Goal: Transaction & Acquisition: Purchase product/service

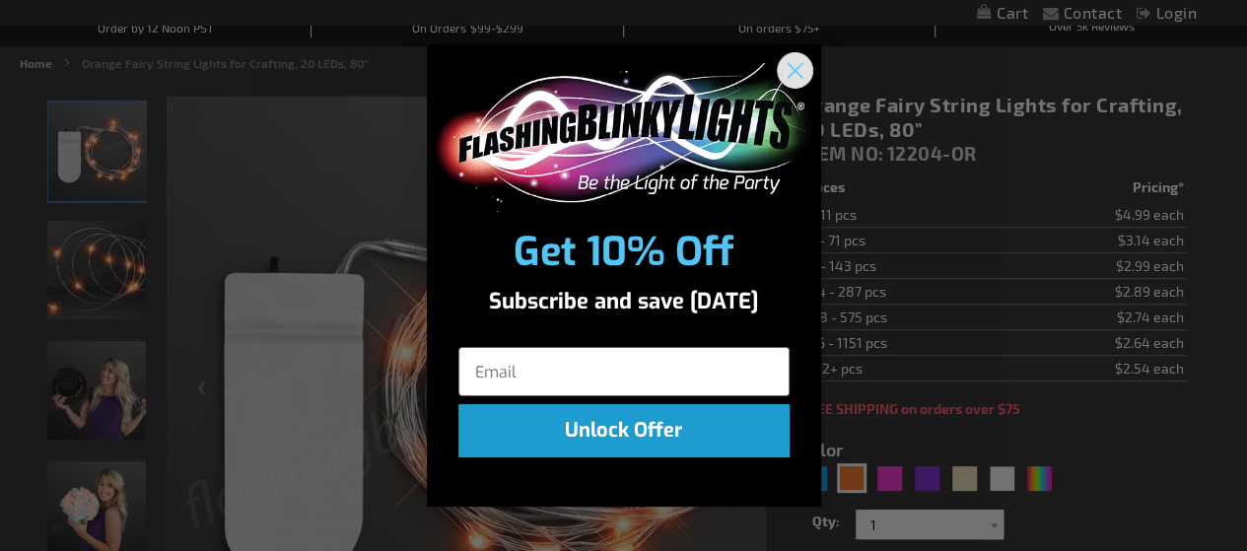
click at [786, 68] on circle "Close dialog" at bounding box center [794, 70] width 33 height 33
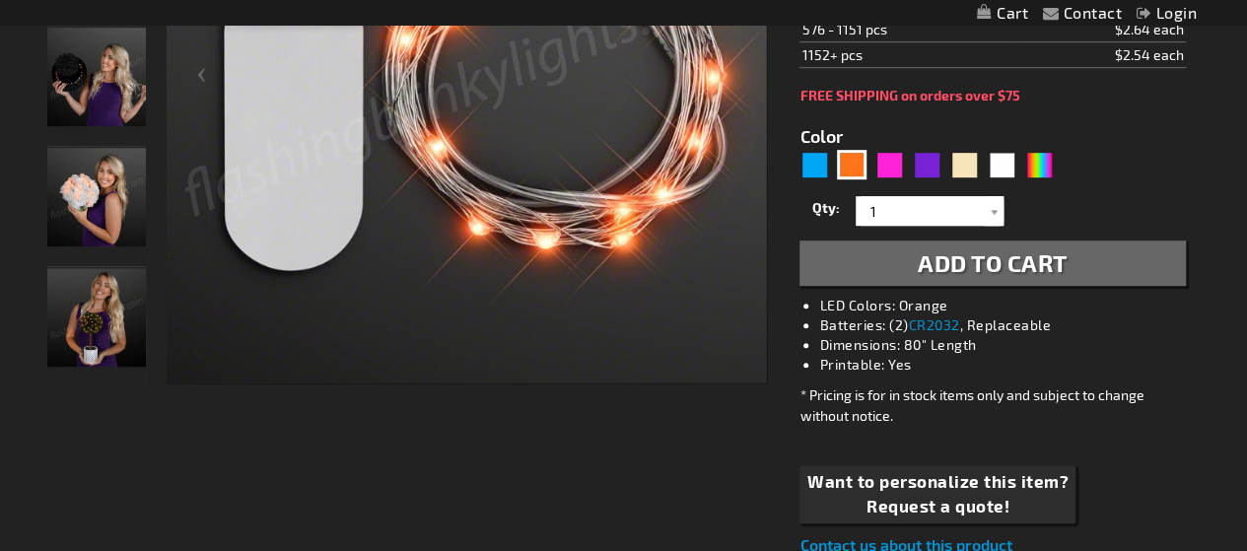
scroll to position [493, 0]
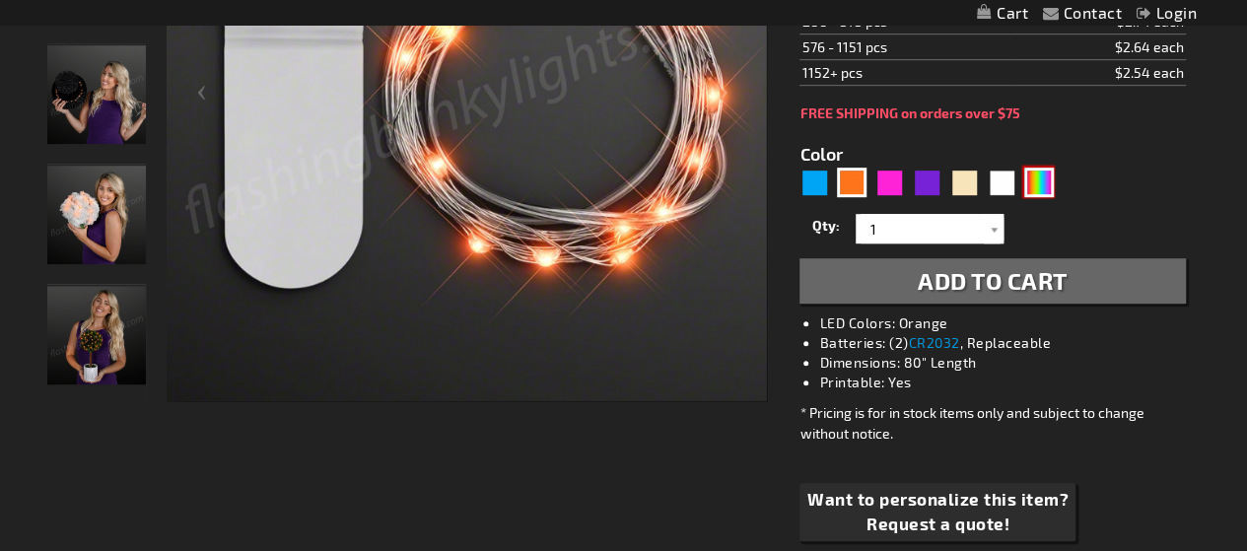
click at [1047, 179] on div "Multicolor" at bounding box center [1039, 183] width 30 height 30
type input "5659"
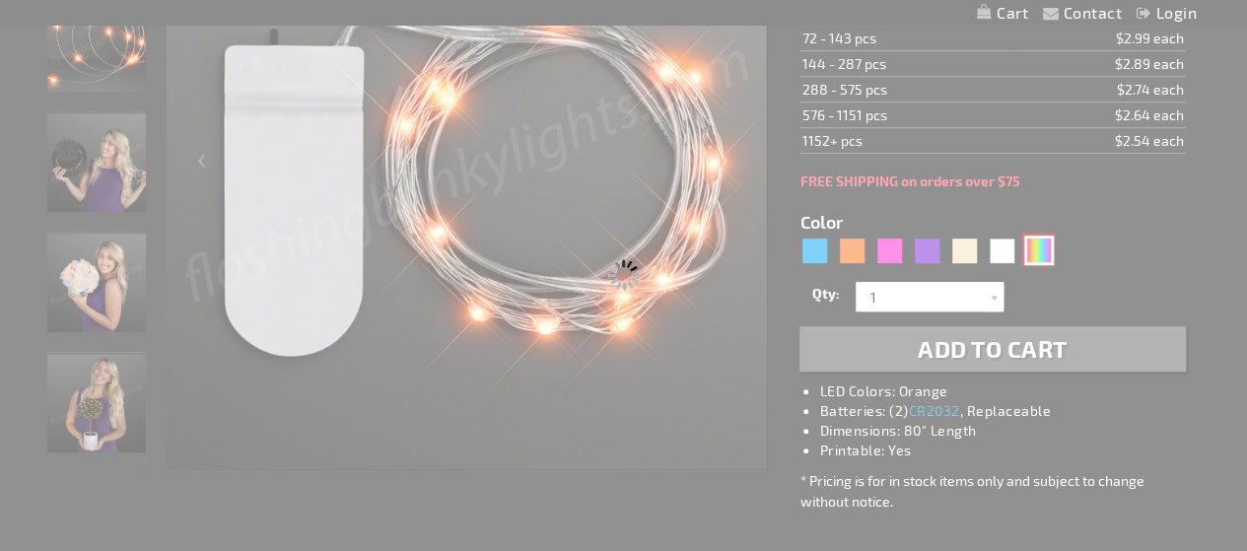
scroll to position [394, 0]
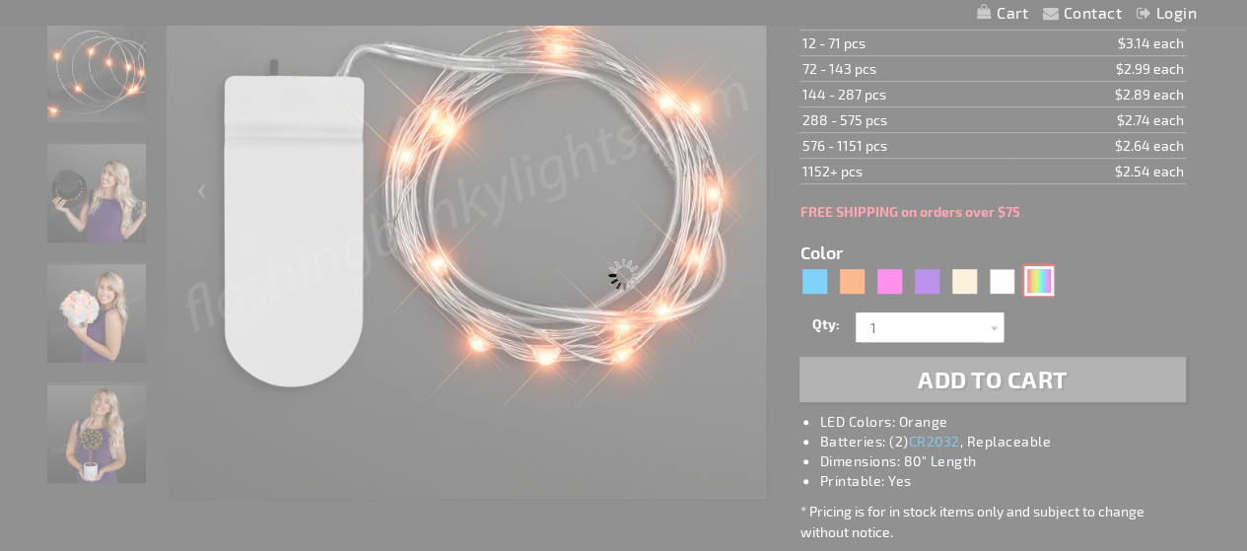
type input "12204-MLT"
type input "Customize - Multicolor Fairy String Lights for Crafts, 20 LEDs, 80&quot; - ITEM…"
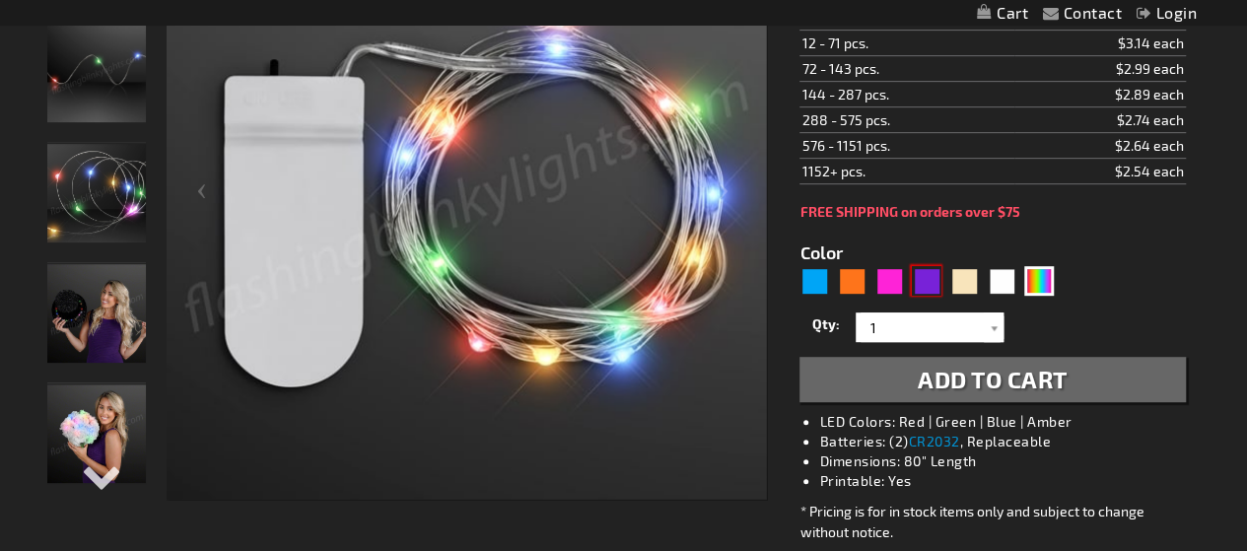
click at [925, 269] on div "Purple" at bounding box center [927, 281] width 30 height 30
type input "5640"
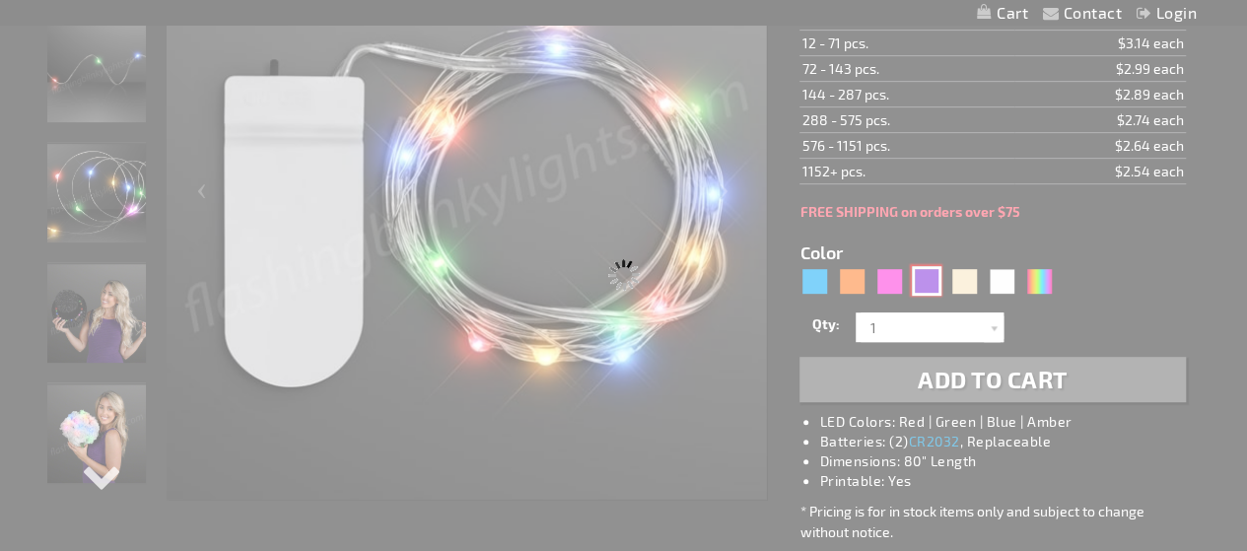
type input "12204-PR"
type input "Customize - Purple Fairy String Lights for Crafting, 20 LEDs, 80&quot; - ITEM N…"
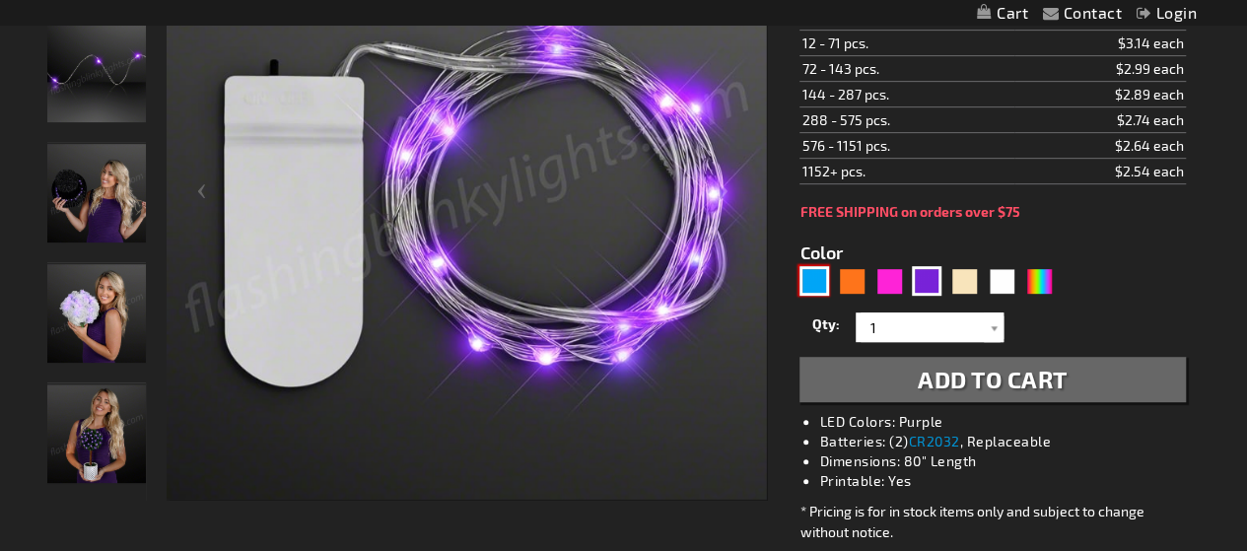
click at [810, 274] on div "Blue" at bounding box center [815, 281] width 30 height 30
type input "5629"
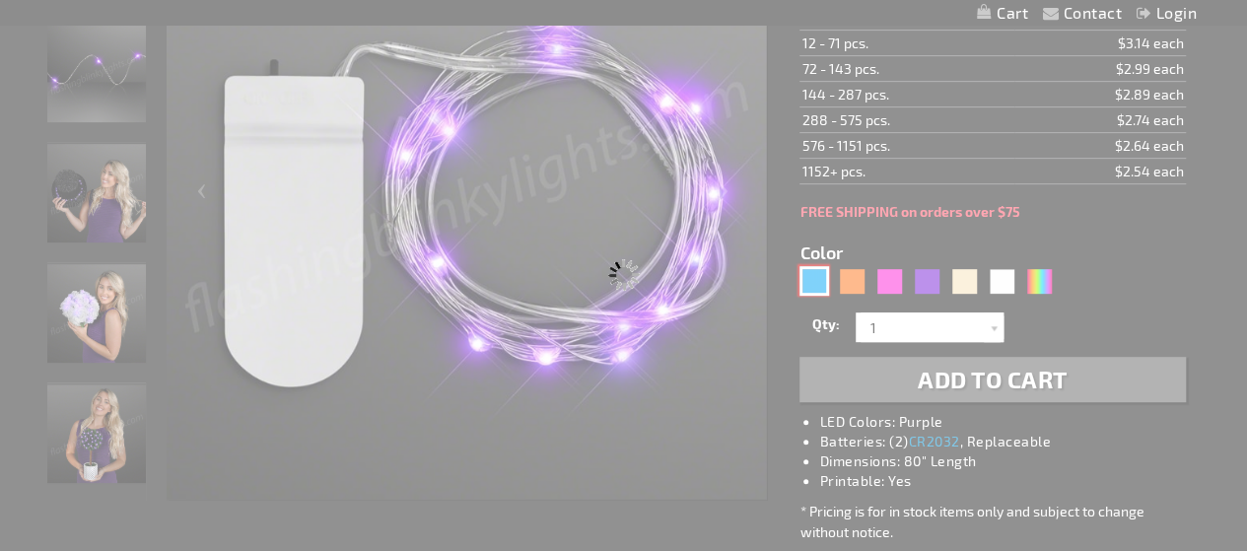
type input "12204-BL"
type input "Customize - Blue Fairy String Lights for Crafting, 20 LEDs, 80&quot; - ITEM NO:…"
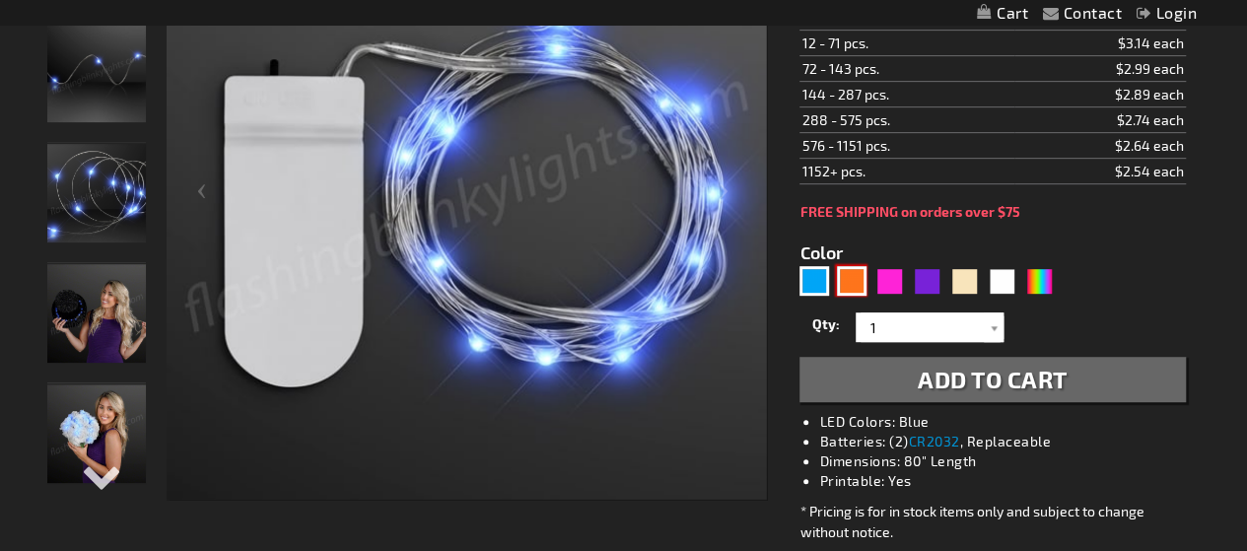
click at [852, 273] on div "Orange" at bounding box center [852, 281] width 30 height 30
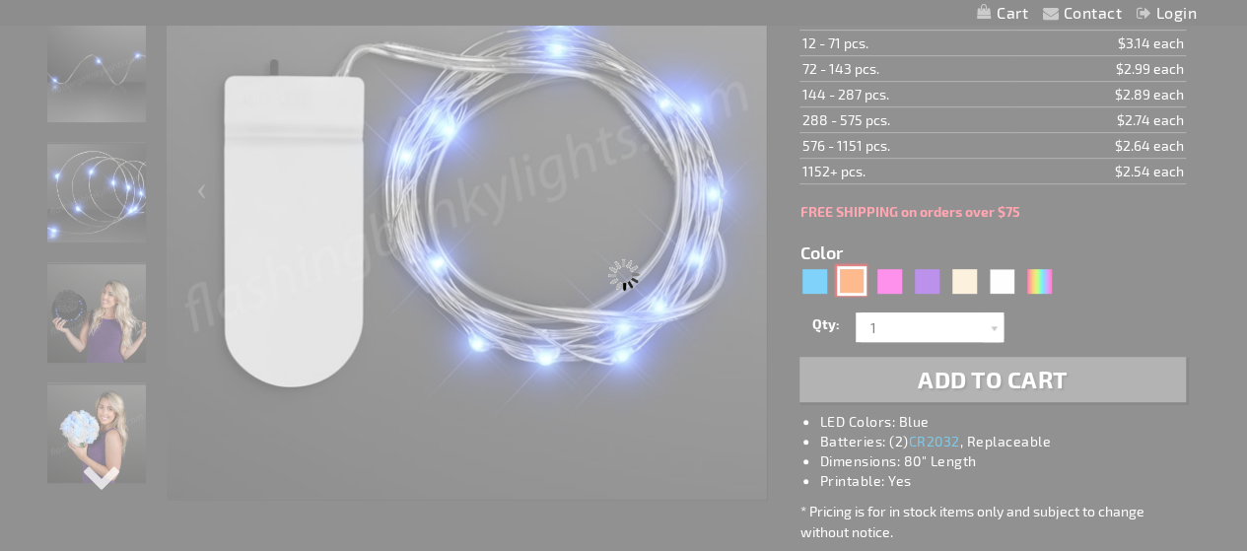
type input "5637"
type input "12204-OR"
type input "Customize - Orange Fairy String Lights for Crafting, 20 LEDs, 80&quot; - ITEM N…"
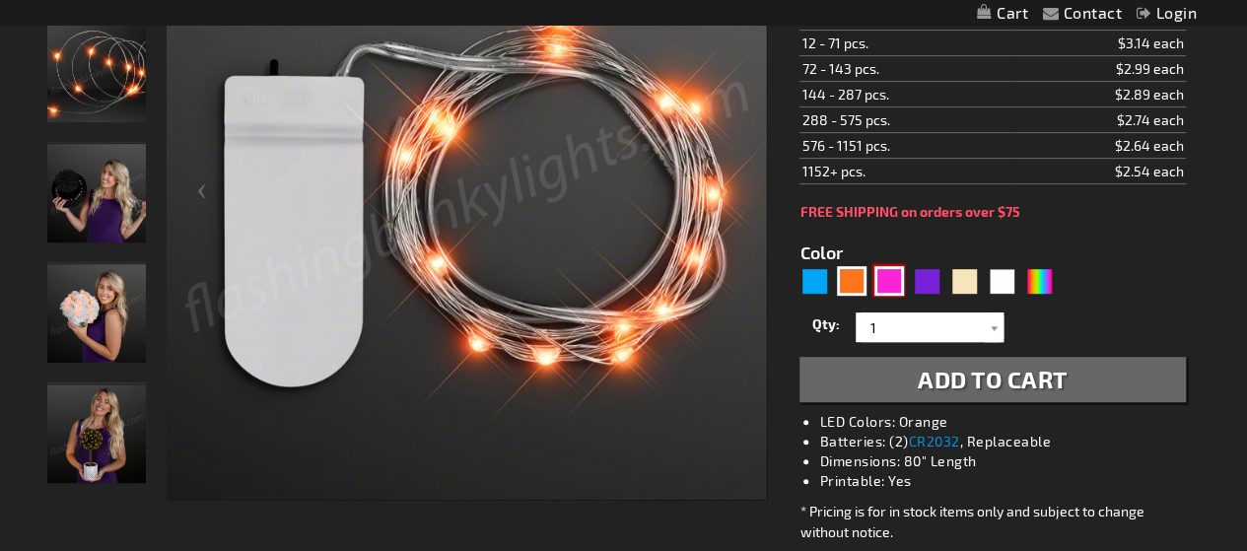
click at [890, 272] on div "Pink" at bounding box center [890, 281] width 30 height 30
type input "5639"
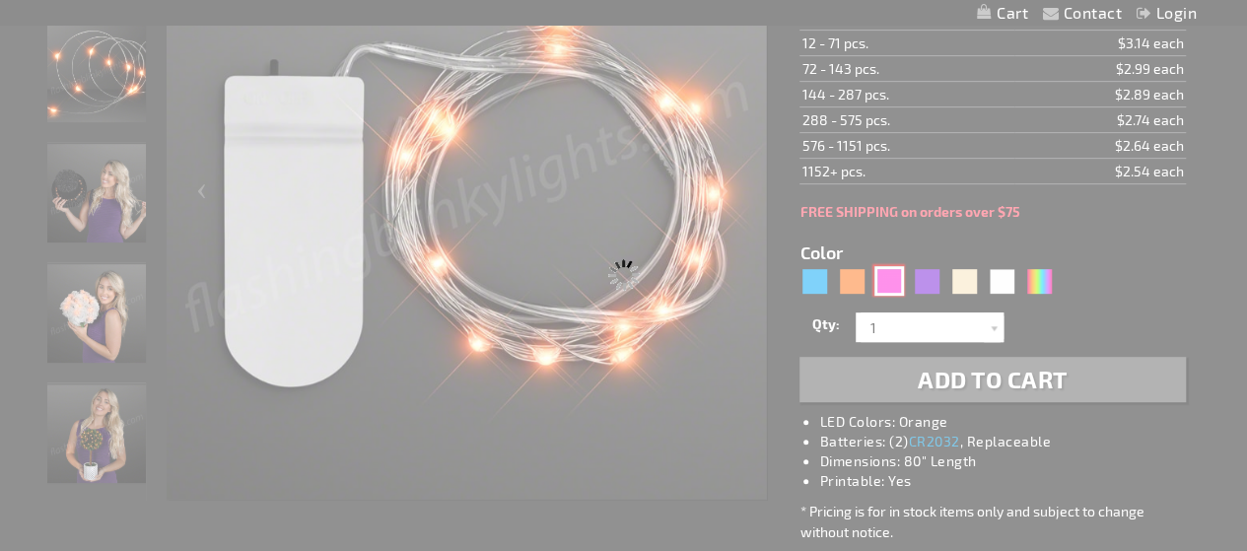
type input "12204-PK"
type input "Customize - Pink Fairy String Lights for Crafting, 20 LEDs, 80&quot; - ITEM NO:…"
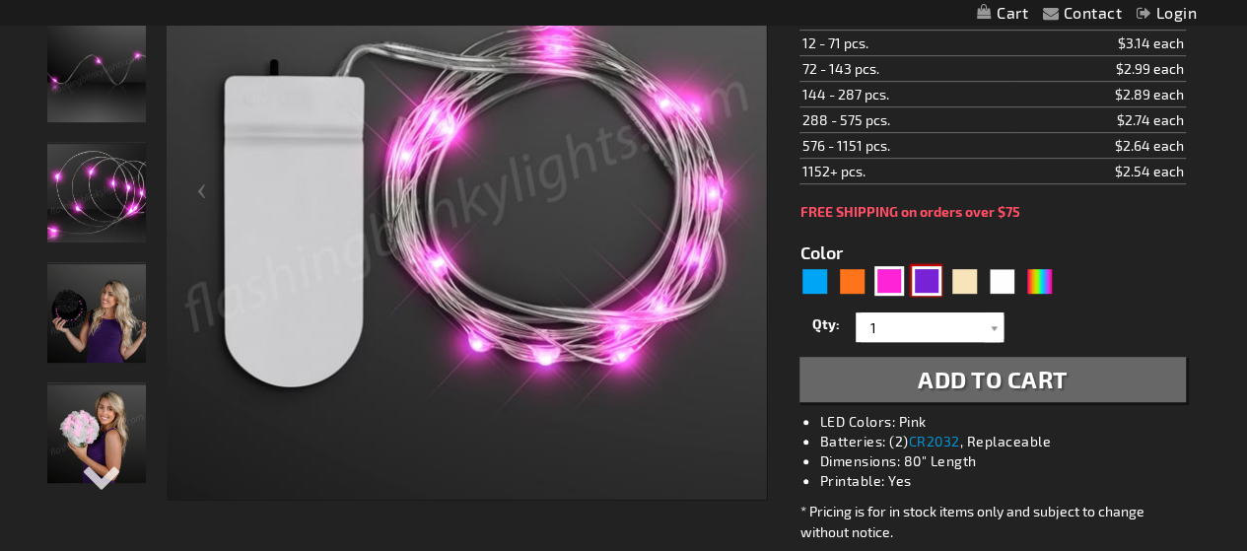
click at [924, 274] on div "Purple" at bounding box center [927, 281] width 30 height 30
type input "5640"
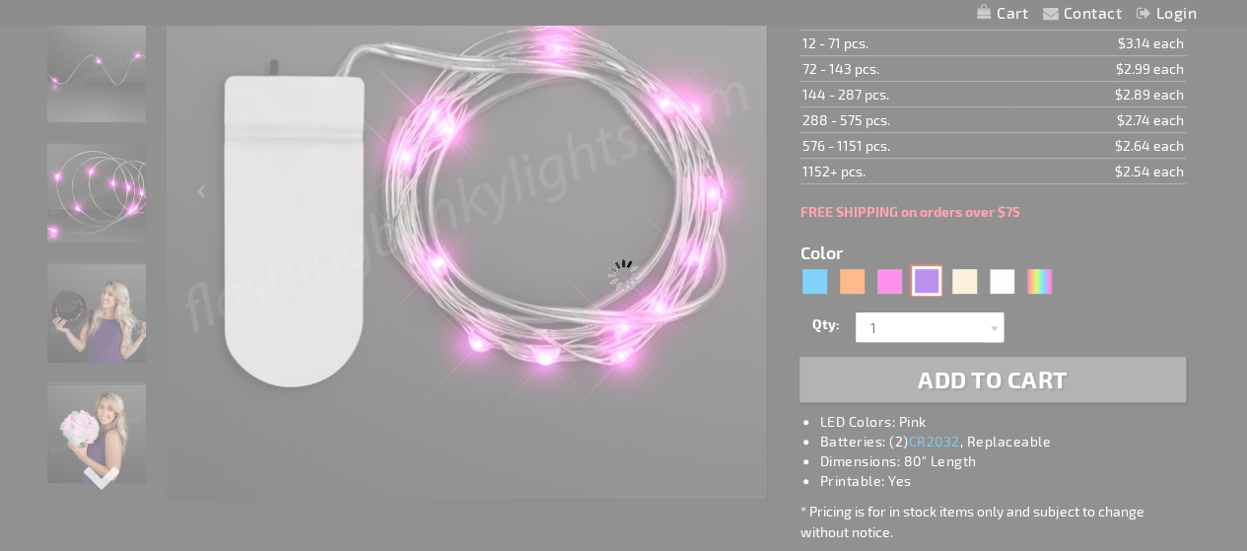
type input "12204-PR"
type input "Customize - Purple Fairy String Lights for Crafting, 20 LEDs, 80&quot; - ITEM N…"
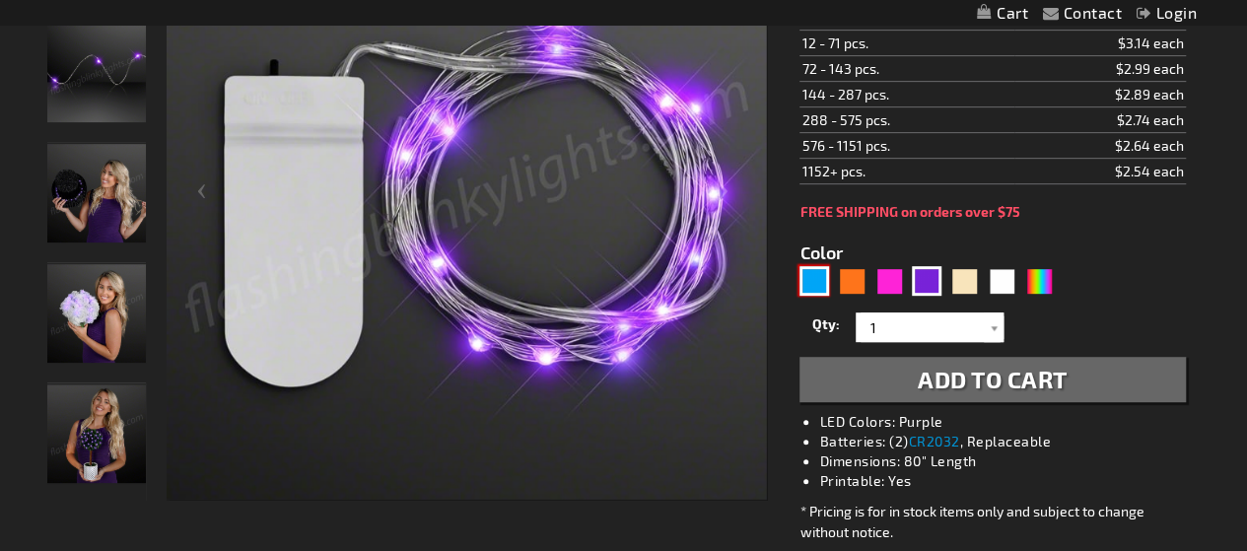
click at [807, 274] on div "Blue" at bounding box center [815, 281] width 30 height 30
type input "5629"
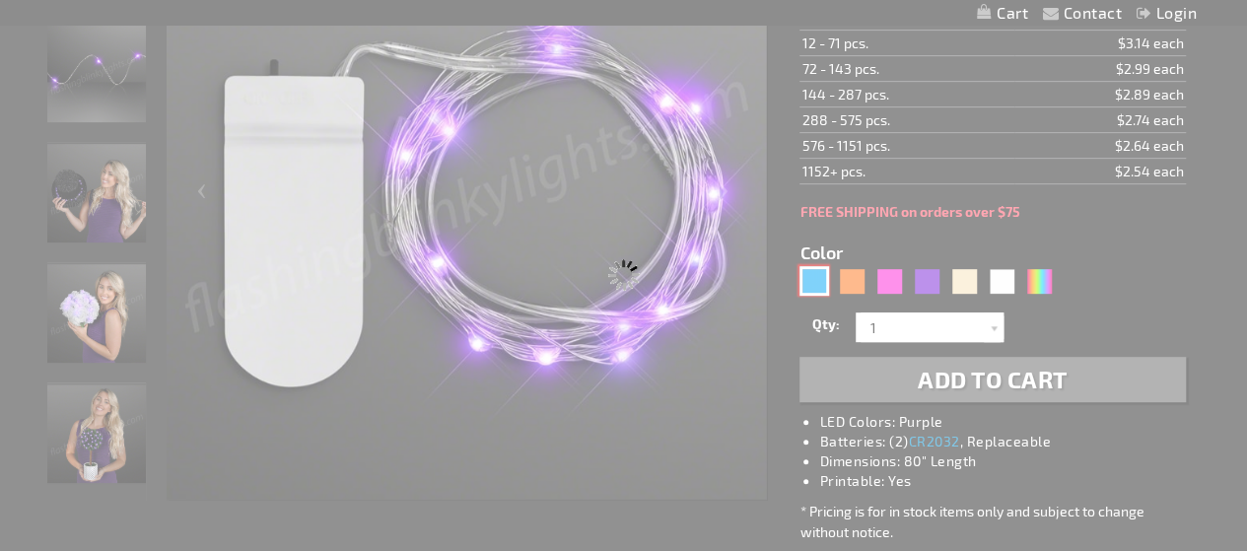
type input "12204-BL"
type input "Customize - Blue Fairy String Lights for Crafting, 20 LEDs, 80&quot; - ITEM NO:…"
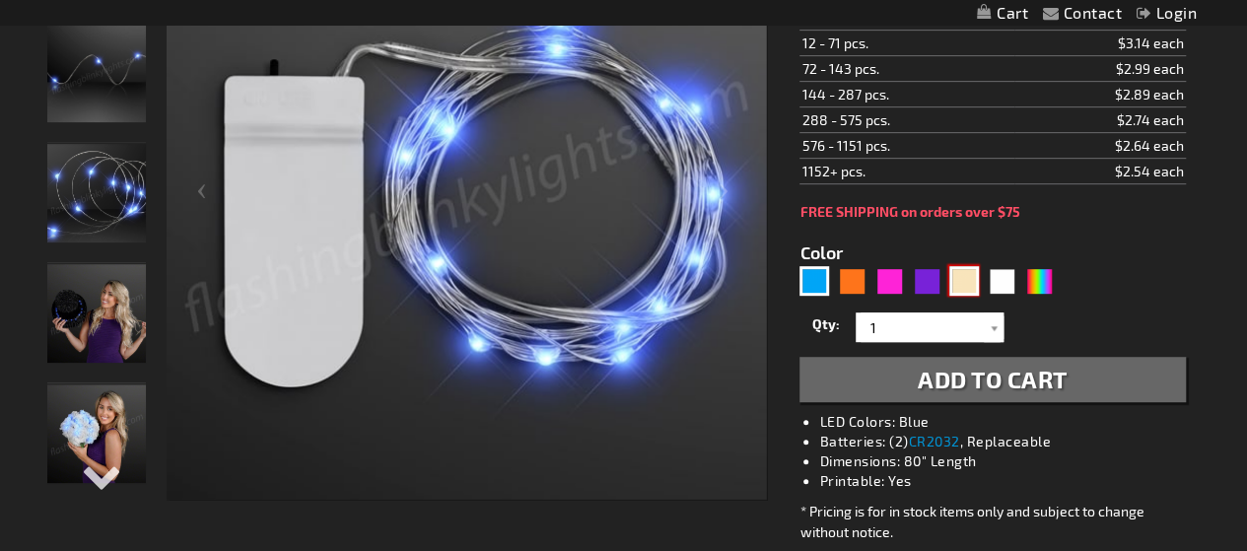
click at [962, 274] on div "Warm White" at bounding box center [964, 281] width 30 height 30
type input "5670"
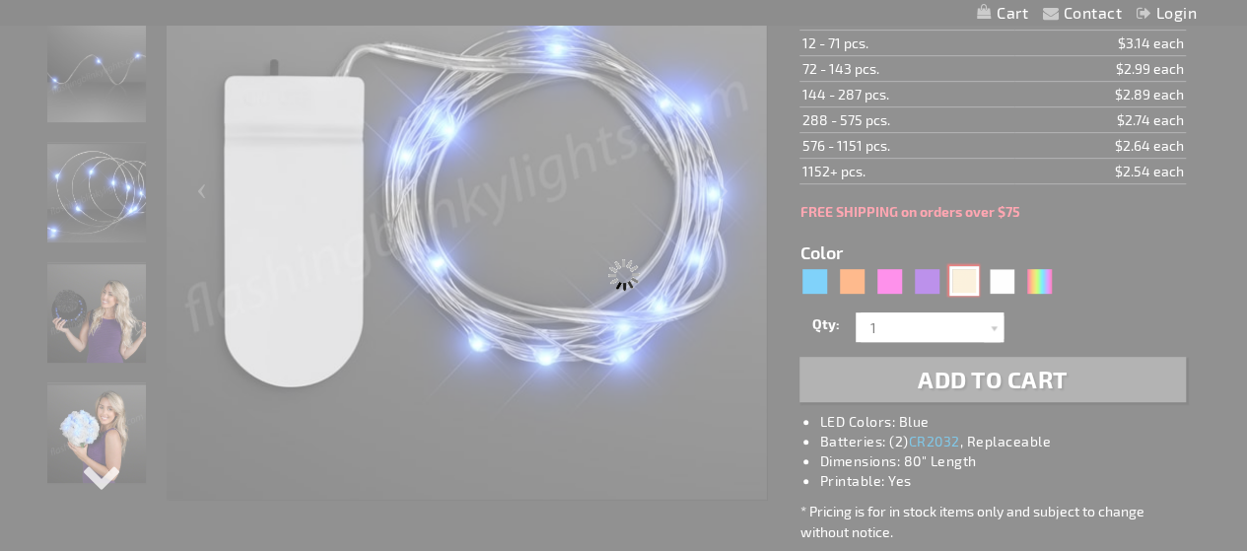
type input "12204-WMWT"
type input "Customize - Warm White Fairy String Lights for Crafts, 20 LEDs, 80&quot; - ITEM…"
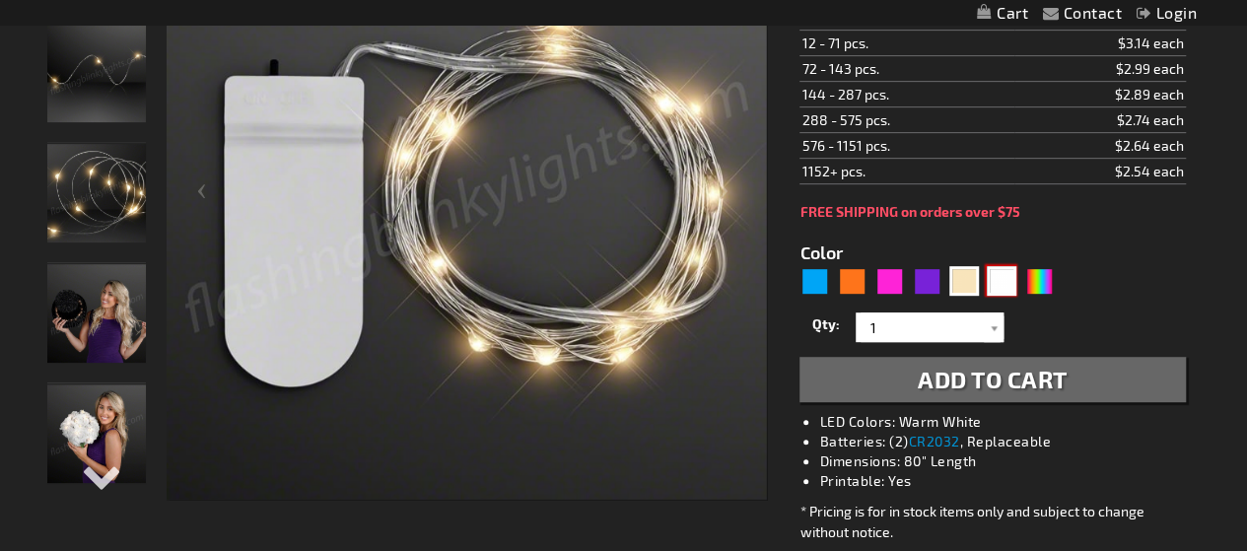
click at [1001, 274] on div "White" at bounding box center [1002, 281] width 30 height 30
type input "5646"
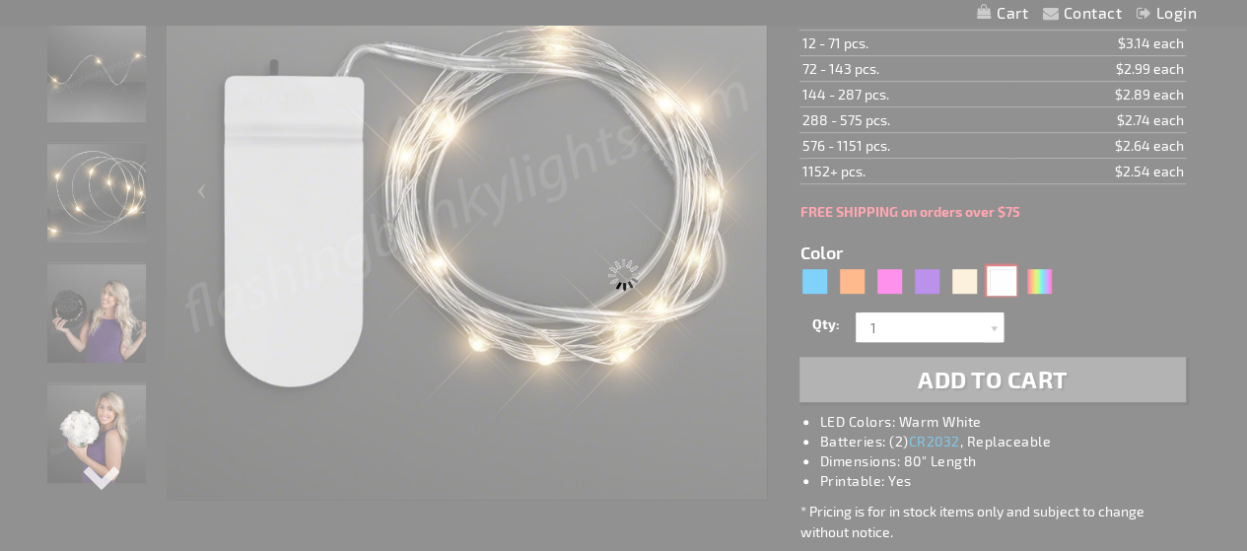
type input "12204-COOL"
type input "Customize - Cool White Fairy String Lights for Crafts, 20 LEDs, 80&quot; - ITEM…"
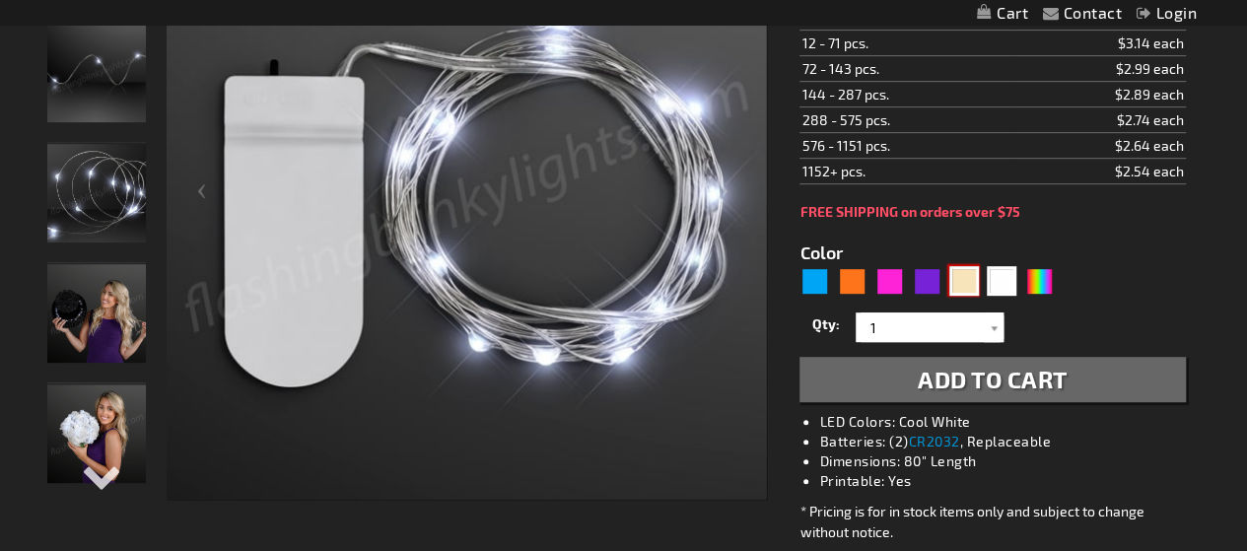
click at [968, 274] on div "Warm White" at bounding box center [964, 281] width 30 height 30
type input "5670"
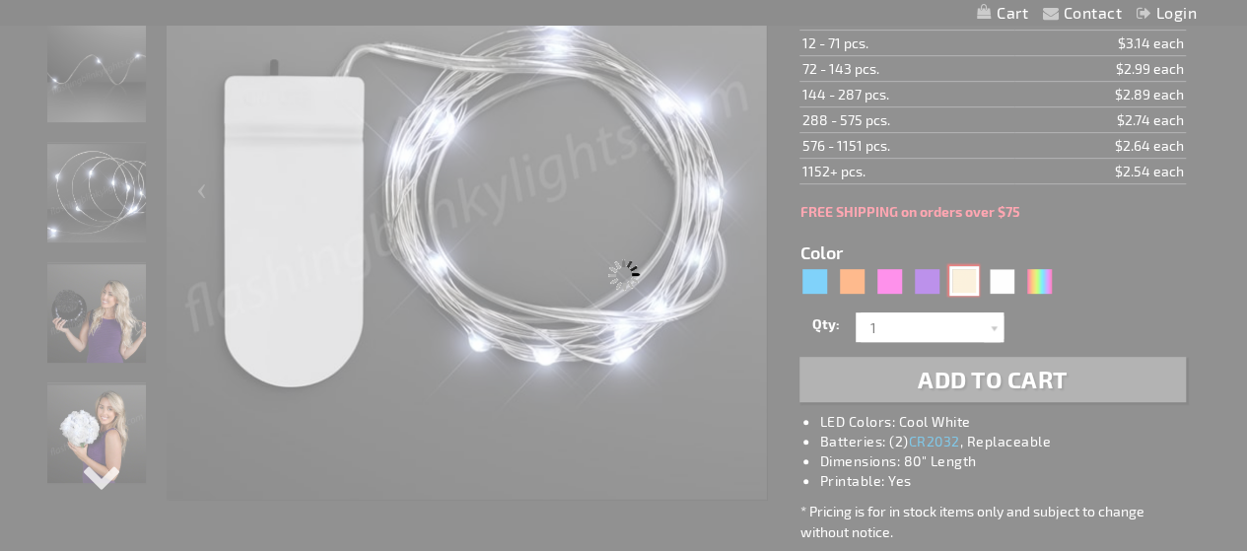
type input "12204-WMWT"
type input "Customize - Warm White Fairy String Lights for Crafts, 20 LEDs, 80&quot; - ITEM…"
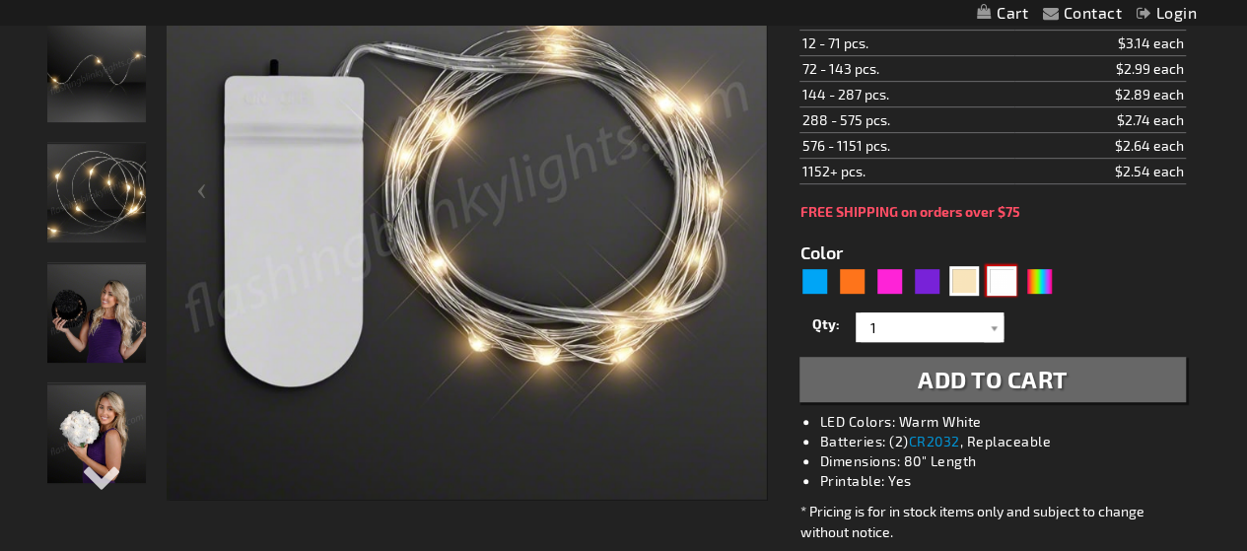
click at [1001, 272] on div "White" at bounding box center [1002, 281] width 30 height 30
type input "5646"
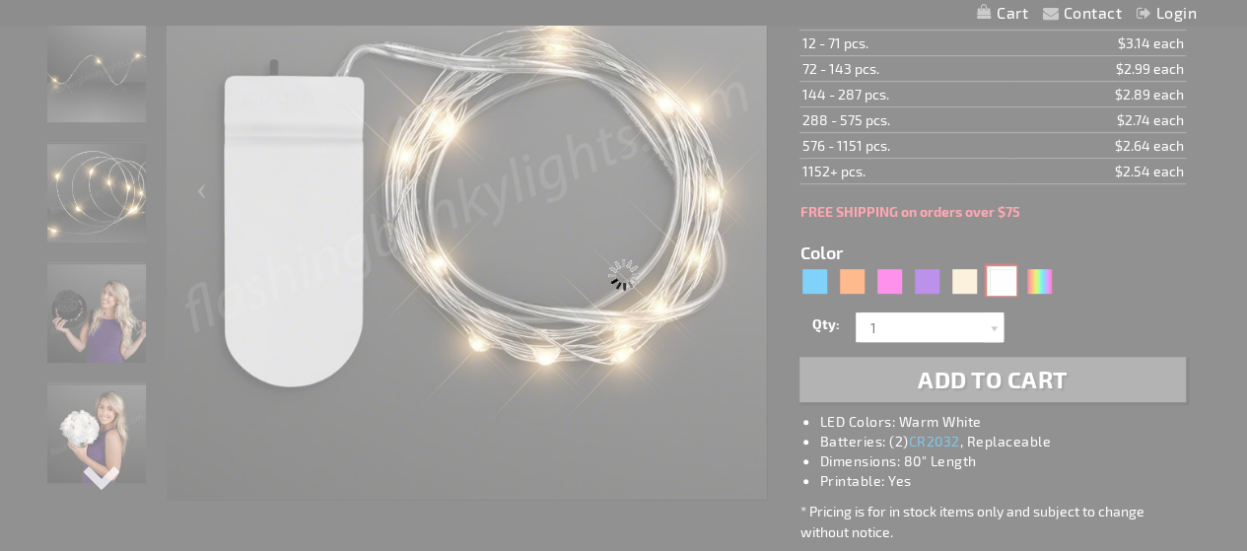
type input "12204-COOL"
type input "Customize - Cool White Fairy String Lights for Crafts, 20 LEDs, 80&quot; - ITEM…"
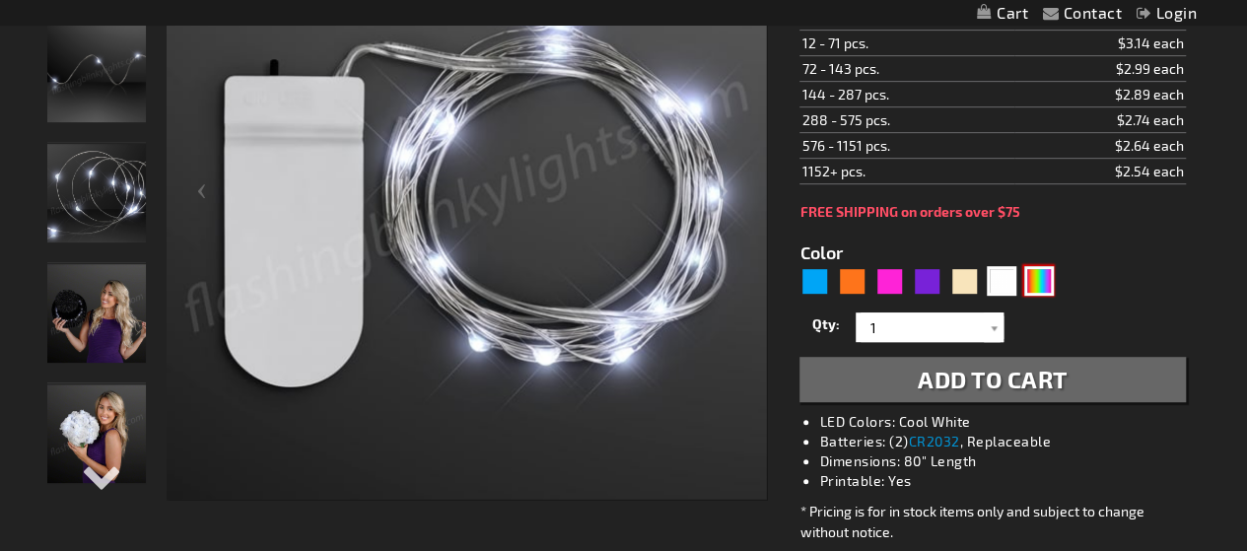
click at [1036, 273] on div "Multicolor" at bounding box center [1039, 281] width 30 height 30
type input "5659"
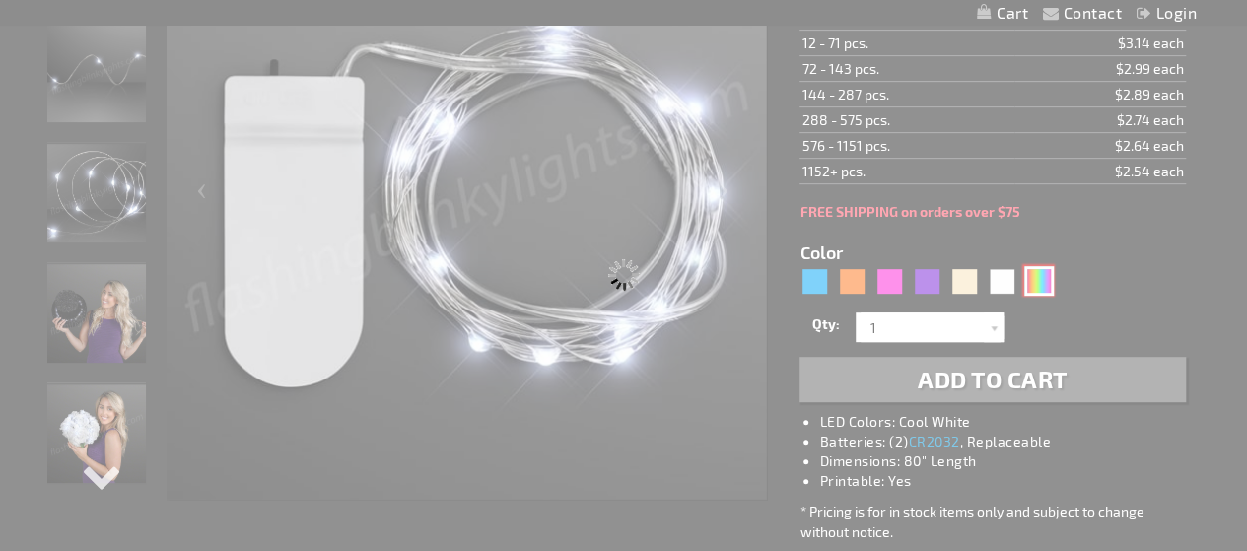
type input "12204-MLT"
type input "Customize - Multicolor Fairy String Lights for Crafts, 20 LEDs, 80&quot; - ITEM…"
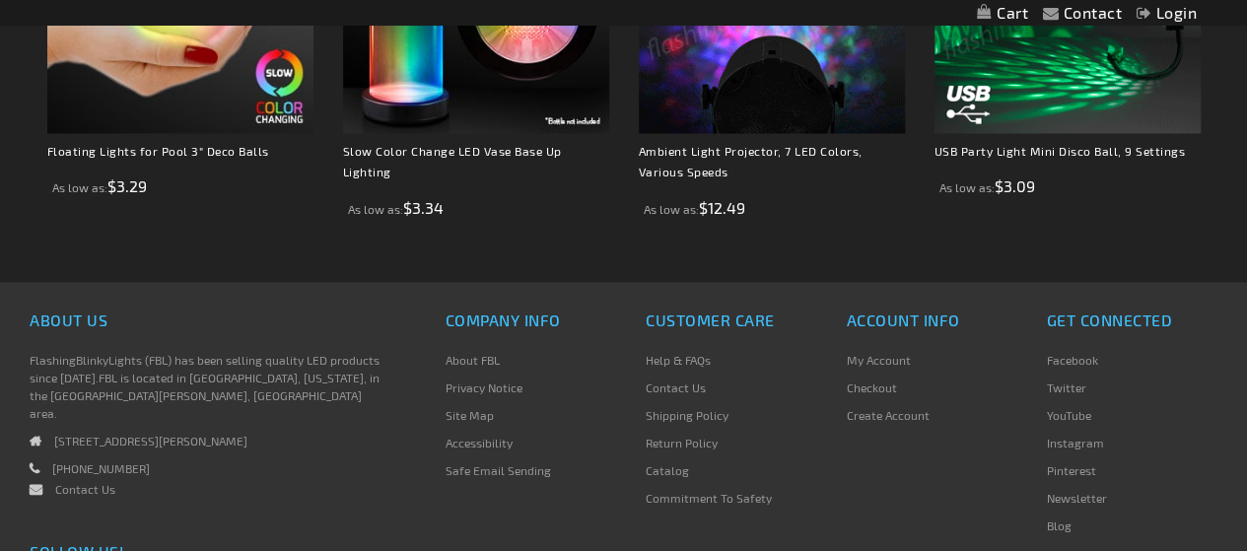
scroll to position [1775, 0]
